Goal: Find specific page/section

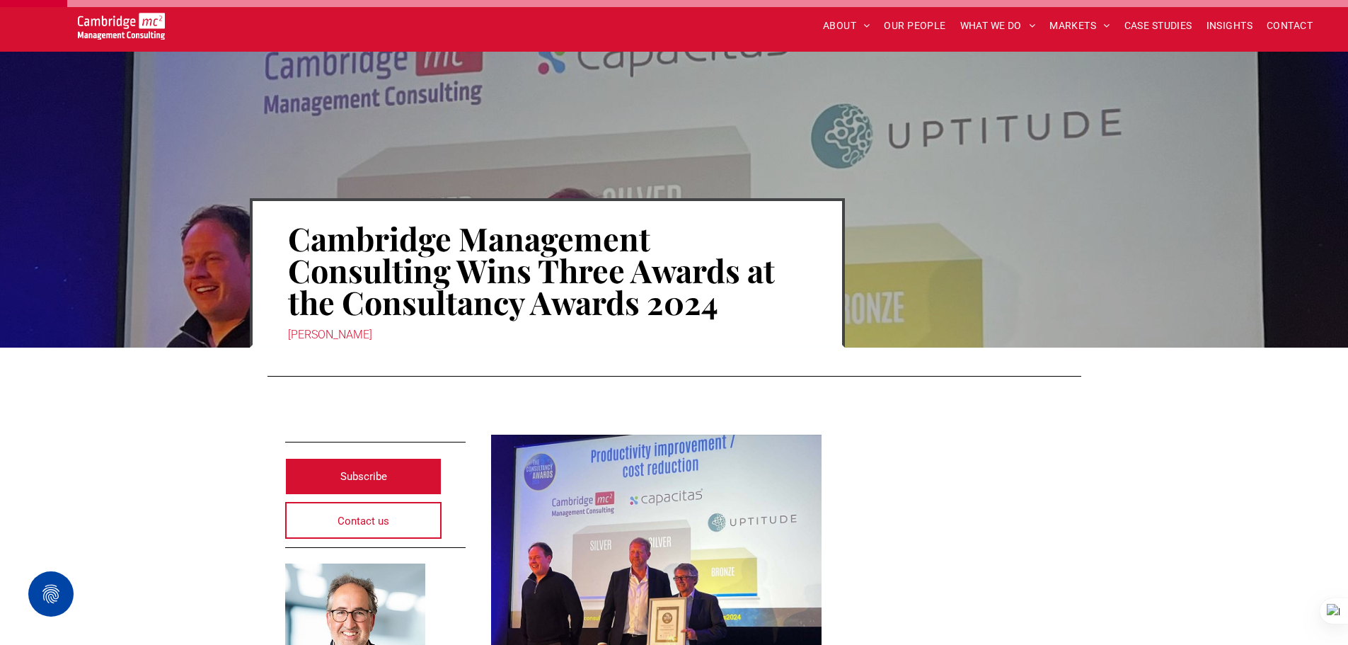
scroll to position [212, 0]
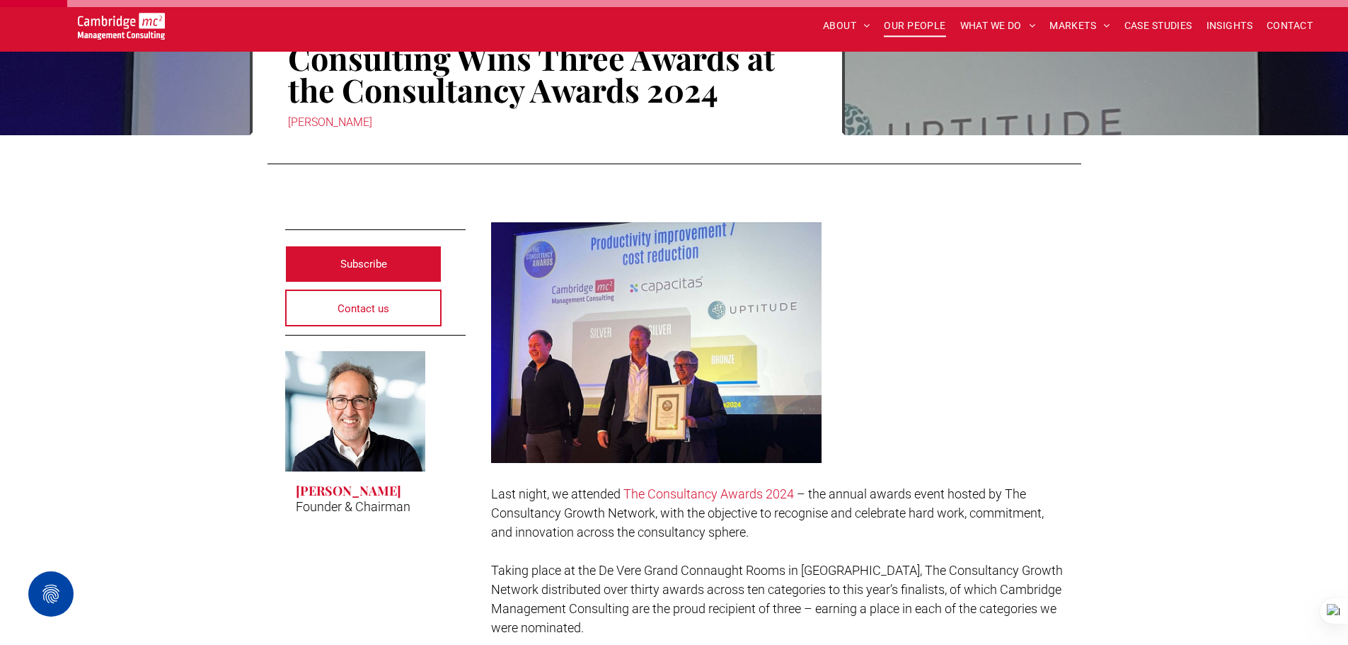
click at [917, 29] on span "OUR PEOPLE" at bounding box center [915, 26] width 62 height 22
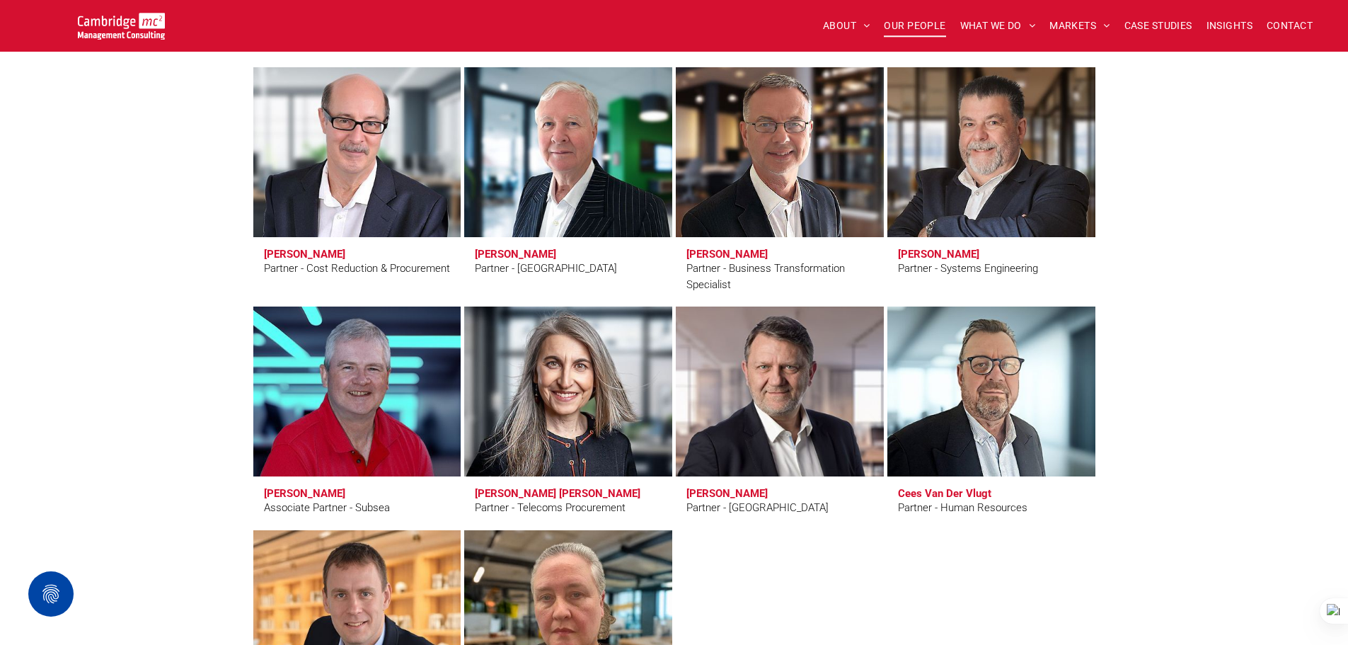
scroll to position [3468, 0]
